Goal: Task Accomplishment & Management: Manage account settings

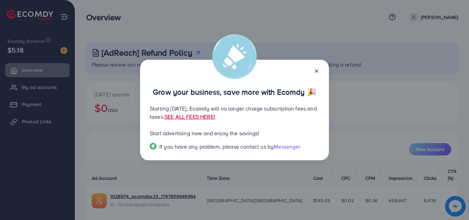
click at [315, 72] on icon at bounding box center [316, 70] width 5 height 5
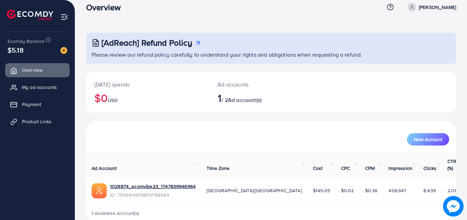
scroll to position [16, 0]
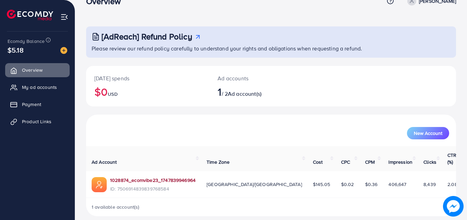
click at [172, 177] on link "1028874_ecomvibe23_1747839946964" at bounding box center [153, 180] width 86 height 7
click at [229, 96] on h2 "1 / 2 Ad account(s)" at bounding box center [256, 91] width 76 height 13
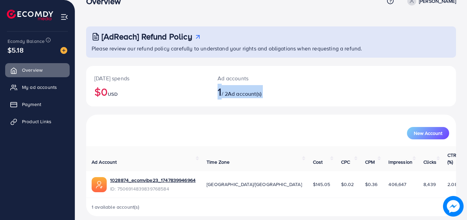
click at [229, 96] on h2 "1 / 2 Ad account(s)" at bounding box center [256, 91] width 76 height 13
click at [241, 150] on th "Time Zone" at bounding box center [254, 158] width 106 height 25
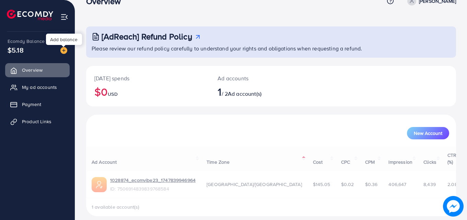
click at [63, 49] on img at bounding box center [63, 50] width 7 height 7
click at [229, 90] on h2 "1 / 2 Ad account(s)" at bounding box center [256, 91] width 76 height 13
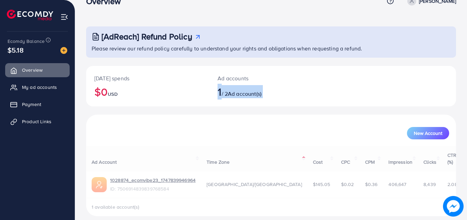
click at [229, 90] on h2 "1 / 2 Ad account(s)" at bounding box center [256, 91] width 76 height 13
click at [225, 80] on p "Ad accounts" at bounding box center [256, 78] width 76 height 8
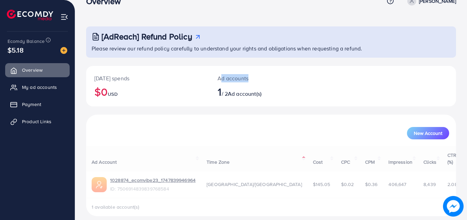
click at [225, 80] on p "Ad accounts" at bounding box center [256, 78] width 76 height 8
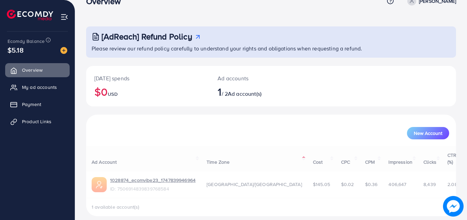
click at [228, 93] on h2 "1 / 2 Ad account(s)" at bounding box center [256, 91] width 76 height 13
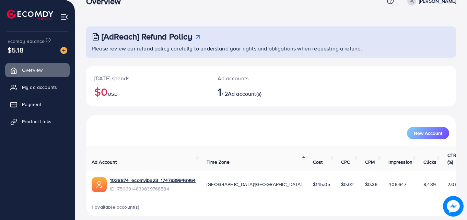
click at [228, 93] on h2 "1 / 2 Ad account(s)" at bounding box center [256, 91] width 76 height 13
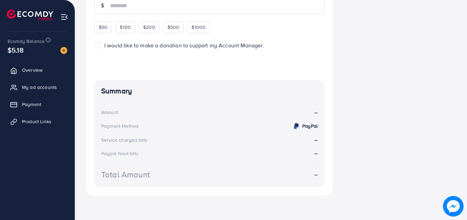
scroll to position [177, 0]
click at [108, 31] on div "$50" at bounding box center [103, 27] width 18 height 12
type input "**"
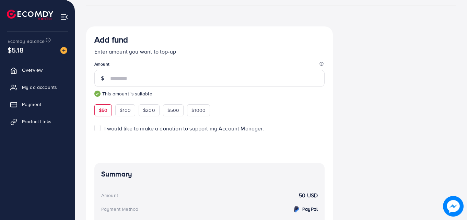
scroll to position [102, 0]
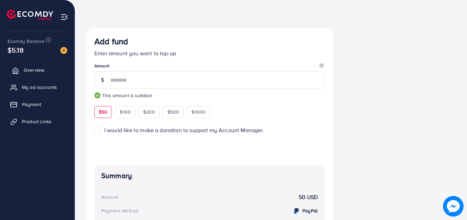
click at [32, 67] on span "Overview" at bounding box center [34, 70] width 21 height 7
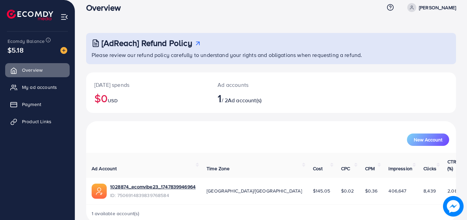
scroll to position [16, 0]
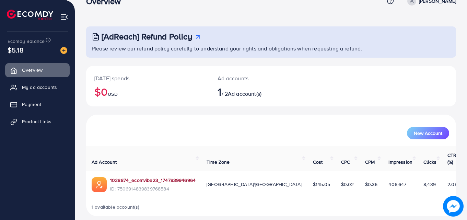
click at [134, 177] on link "1028874_ecomvibe23_1747839946964" at bounding box center [153, 180] width 86 height 7
click at [220, 78] on p "Ad accounts" at bounding box center [256, 78] width 76 height 8
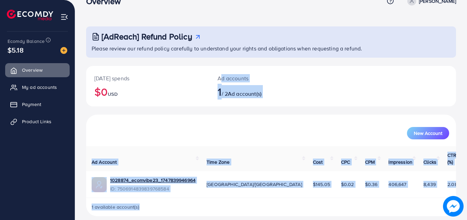
drag, startPoint x: 220, startPoint y: 78, endPoint x: 308, endPoint y: 234, distance: 178.6
click at [308, 204] on html "Overview Help Center Contact Support Term and policy About Us [PERSON_NAME] Pro…" at bounding box center [233, 94] width 467 height 220
click at [290, 200] on div "1 available account(s)" at bounding box center [271, 207] width 370 height 18
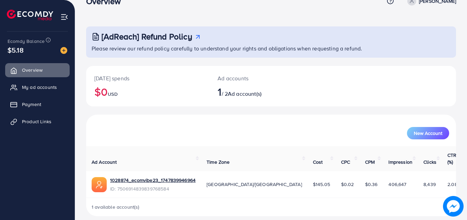
click at [240, 183] on td "[GEOGRAPHIC_DATA]/[GEOGRAPHIC_DATA]" at bounding box center [254, 184] width 106 height 27
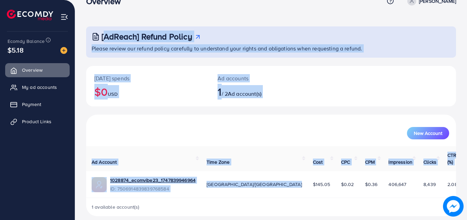
scroll to position [0, 0]
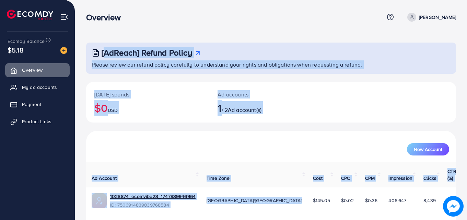
drag, startPoint x: 240, startPoint y: 183, endPoint x: 128, endPoint y: -5, distance: 218.6
click at [128, 0] on html "Overview Help Center Contact Support Term and policy About Us [PERSON_NAME] Pro…" at bounding box center [233, 110] width 467 height 220
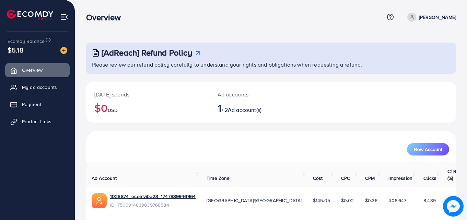
click at [144, 11] on div "Overview Help Center Contact Support Term and policy About Us [PERSON_NAME] Pro…" at bounding box center [271, 17] width 370 height 19
click at [193, 49] on div "[AdReach] Refund Policy" at bounding box center [272, 53] width 361 height 10
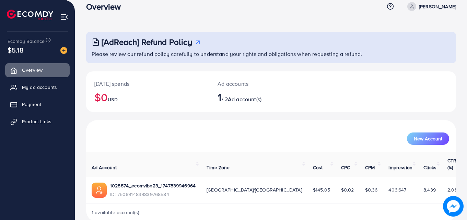
scroll to position [16, 0]
